Goal: Task Accomplishment & Management: Use online tool/utility

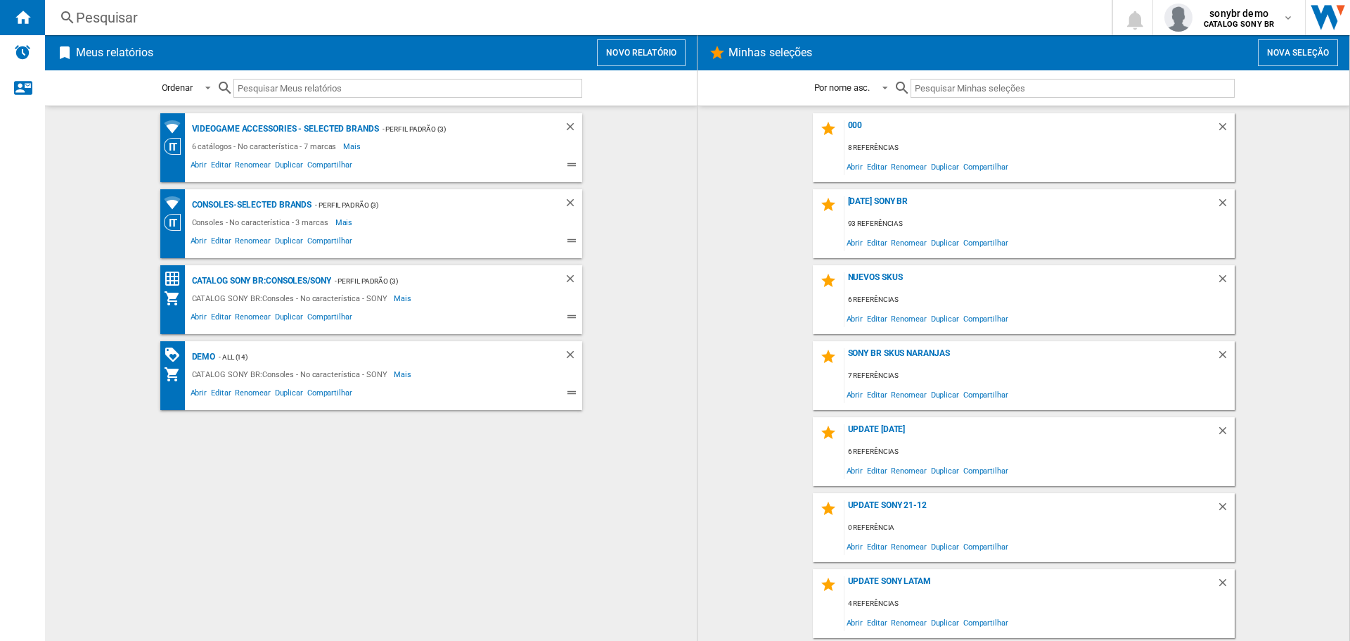
click at [657, 49] on button "Novo relatório" at bounding box center [641, 52] width 89 height 27
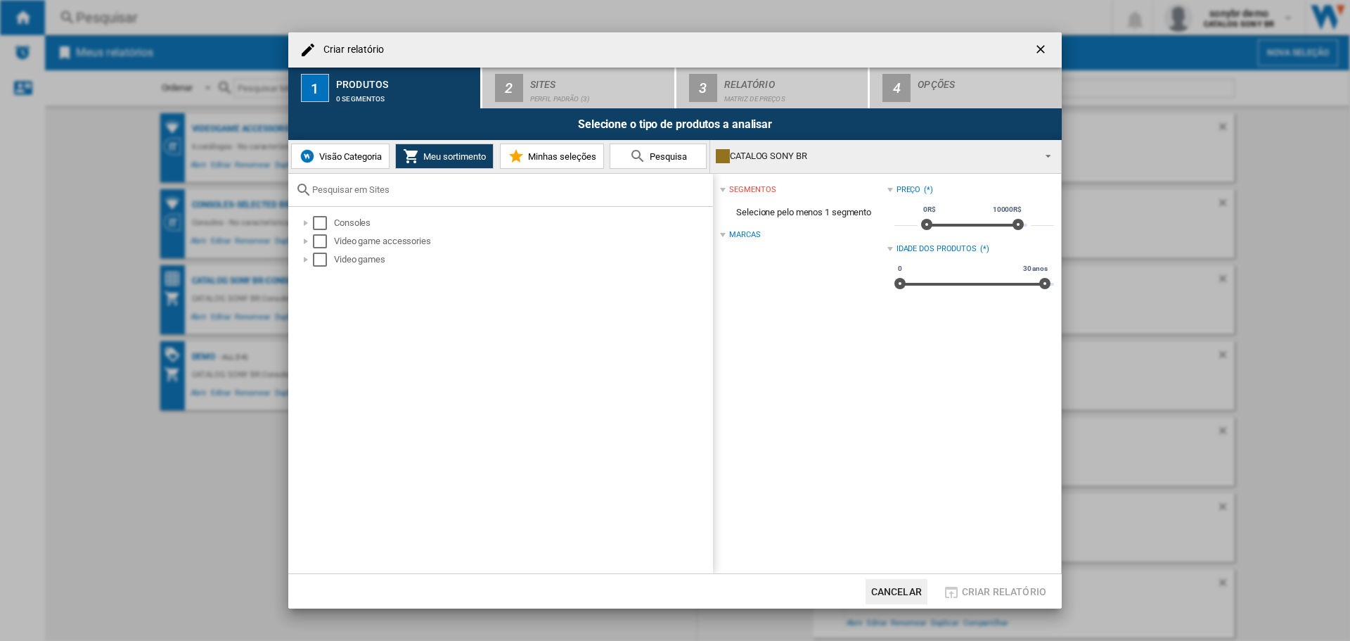
click at [372, 155] on span "Visão Categoria" at bounding box center [349, 156] width 66 height 11
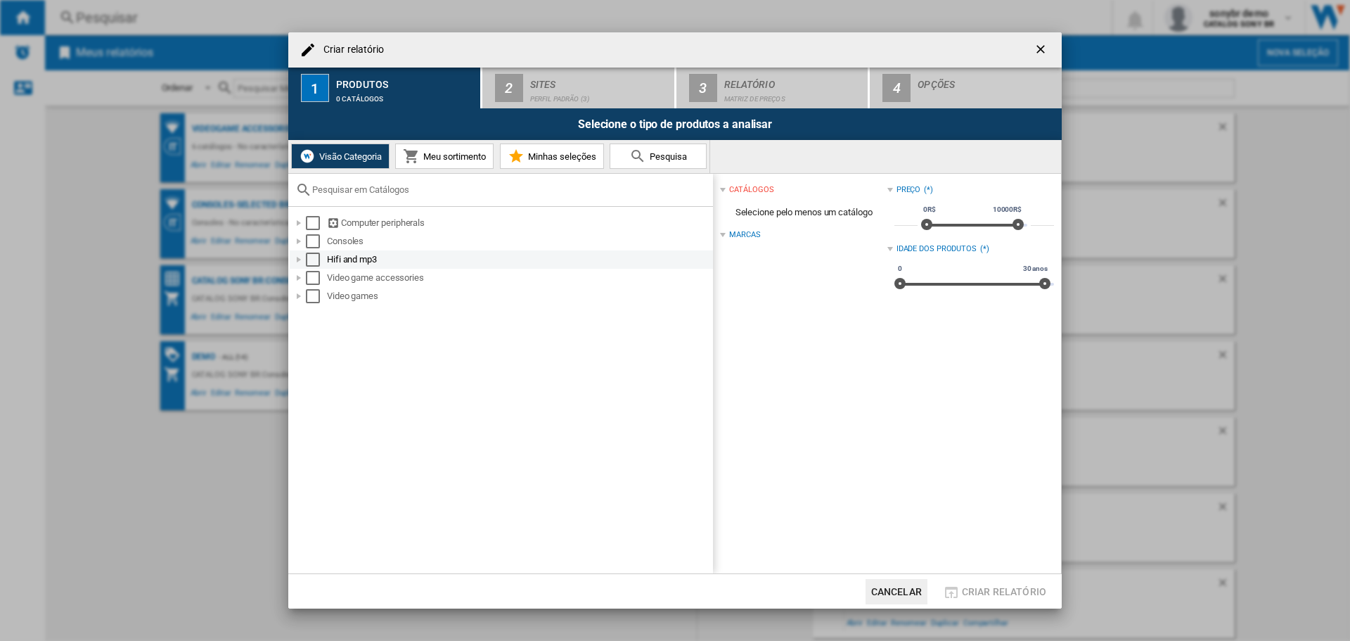
click at [311, 259] on div "Select" at bounding box center [313, 259] width 14 height 14
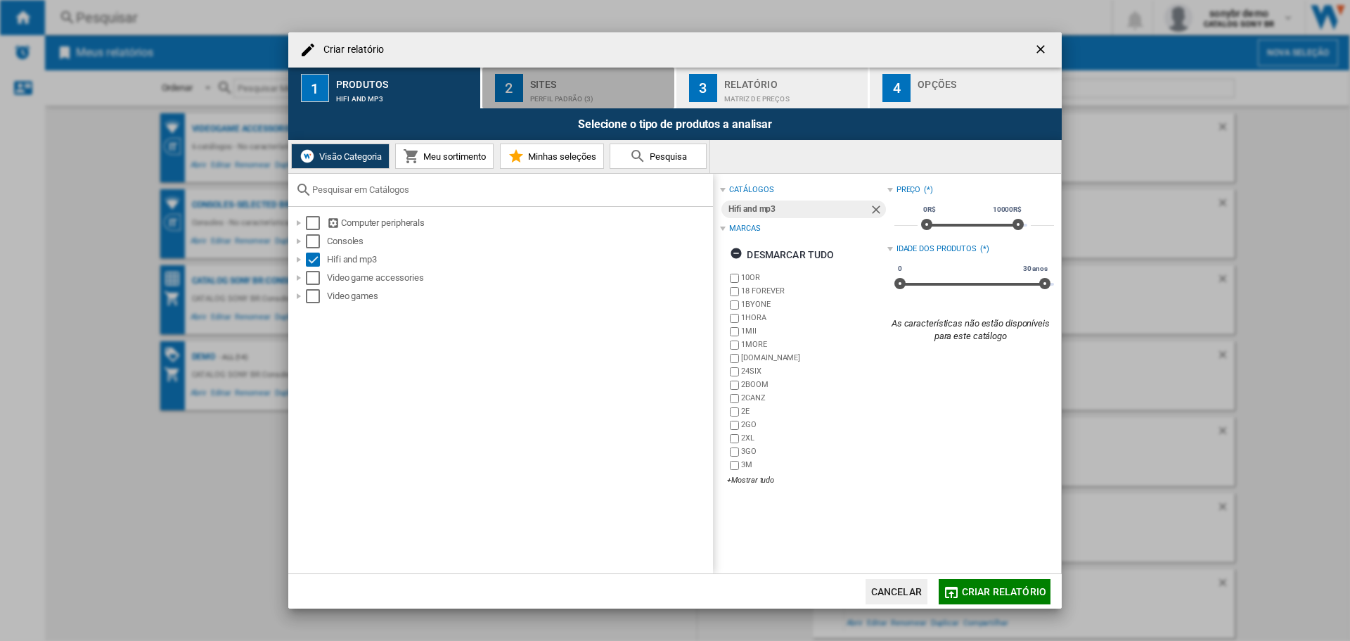
click at [623, 82] on div "Sites" at bounding box center [599, 80] width 139 height 15
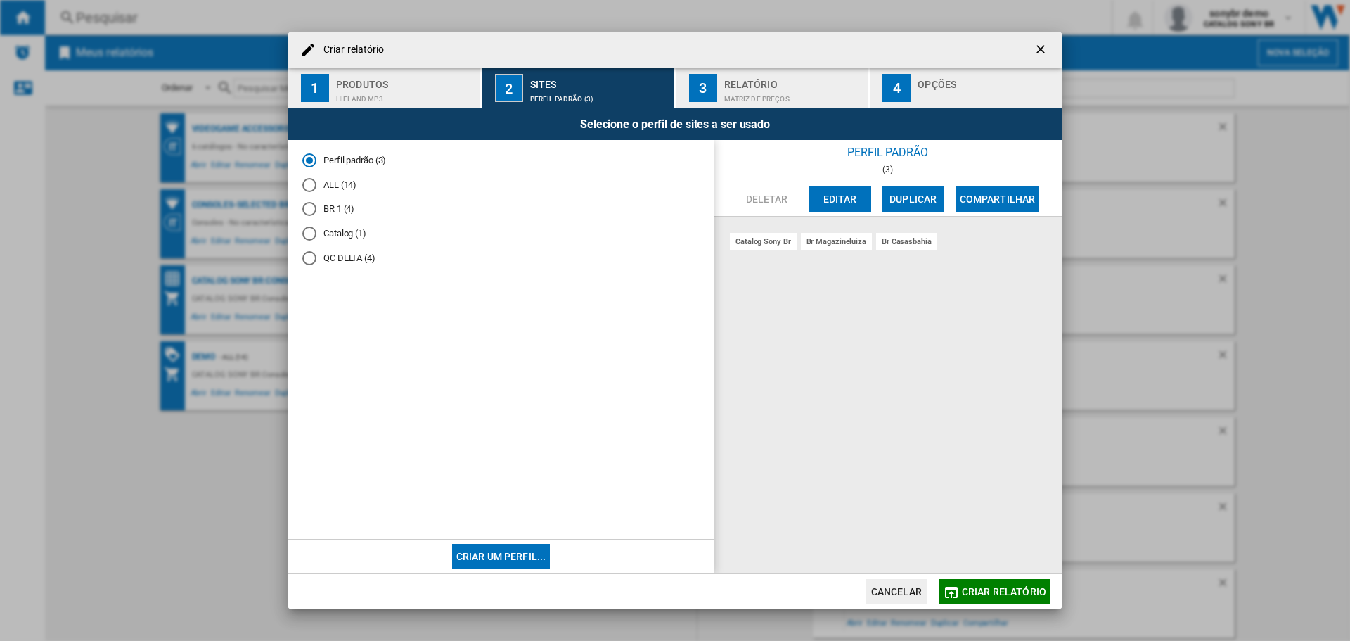
click at [322, 189] on md-radio-button "ALL (14)" at bounding box center [500, 184] width 397 height 13
click at [975, 593] on span "Criar relatório" at bounding box center [1004, 591] width 84 height 11
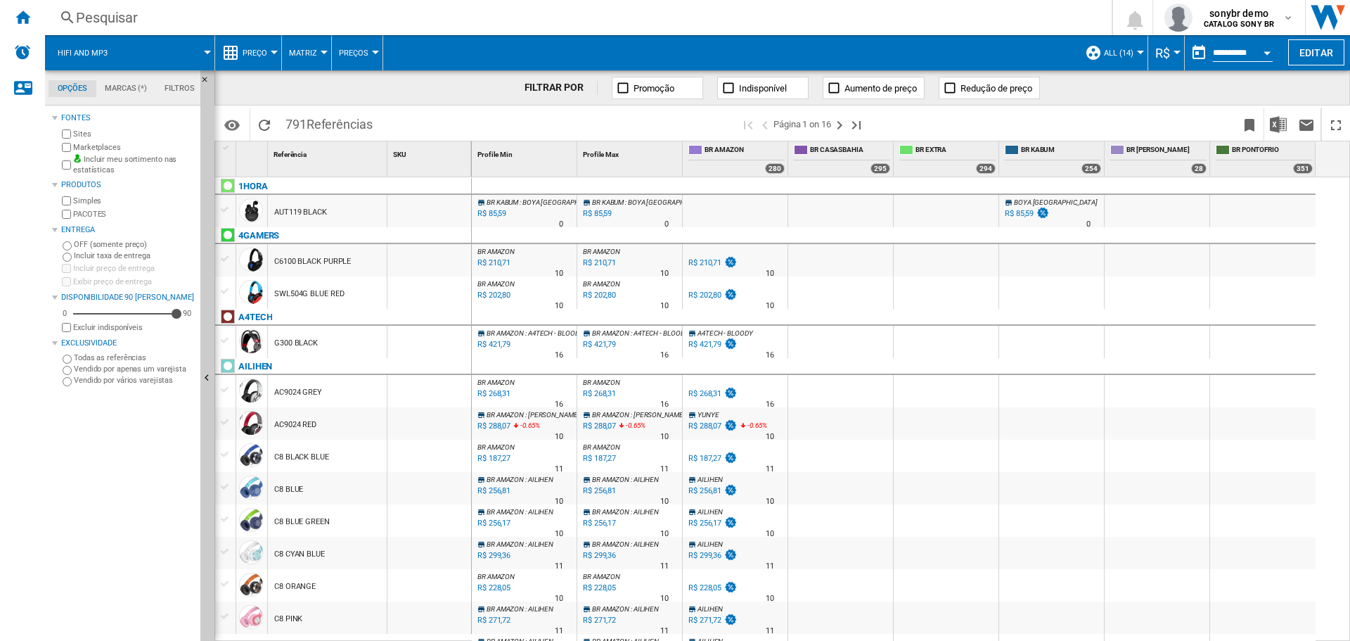
click at [122, 89] on md-tab-item "Marcas (*)" at bounding box center [126, 88] width 60 height 17
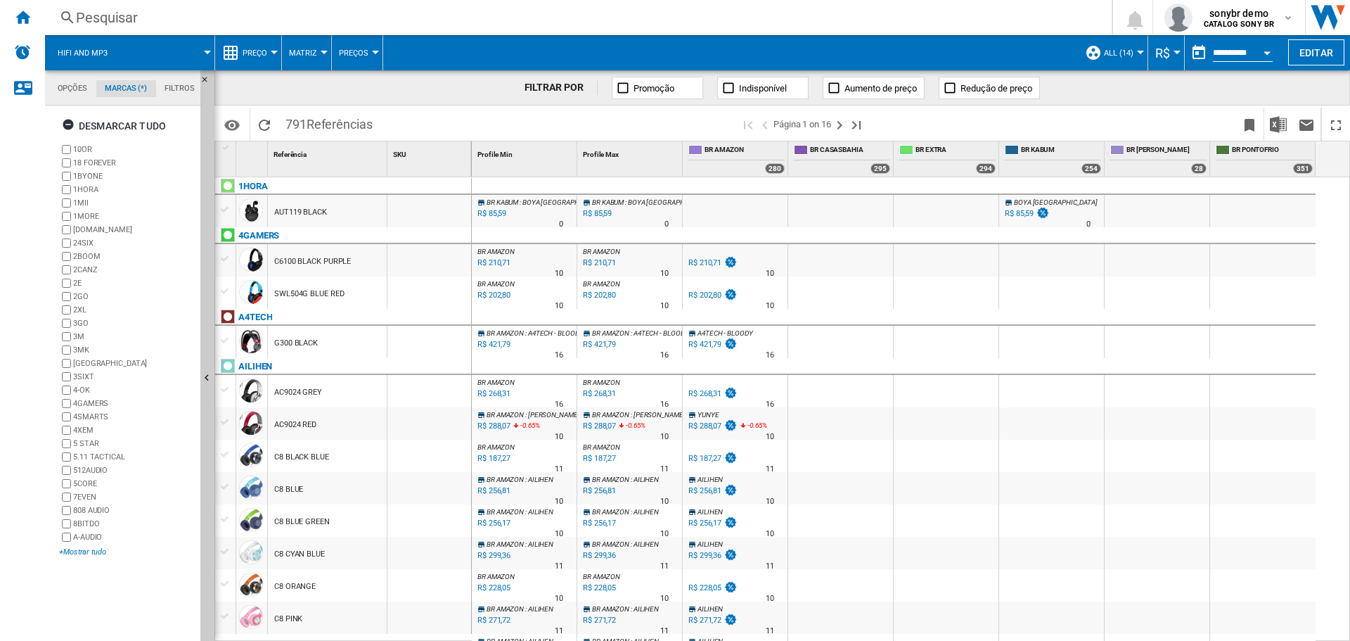
click at [90, 555] on div "+Mostrar tudo" at bounding box center [127, 551] width 136 height 11
